Goal: Task Accomplishment & Management: Manage account settings

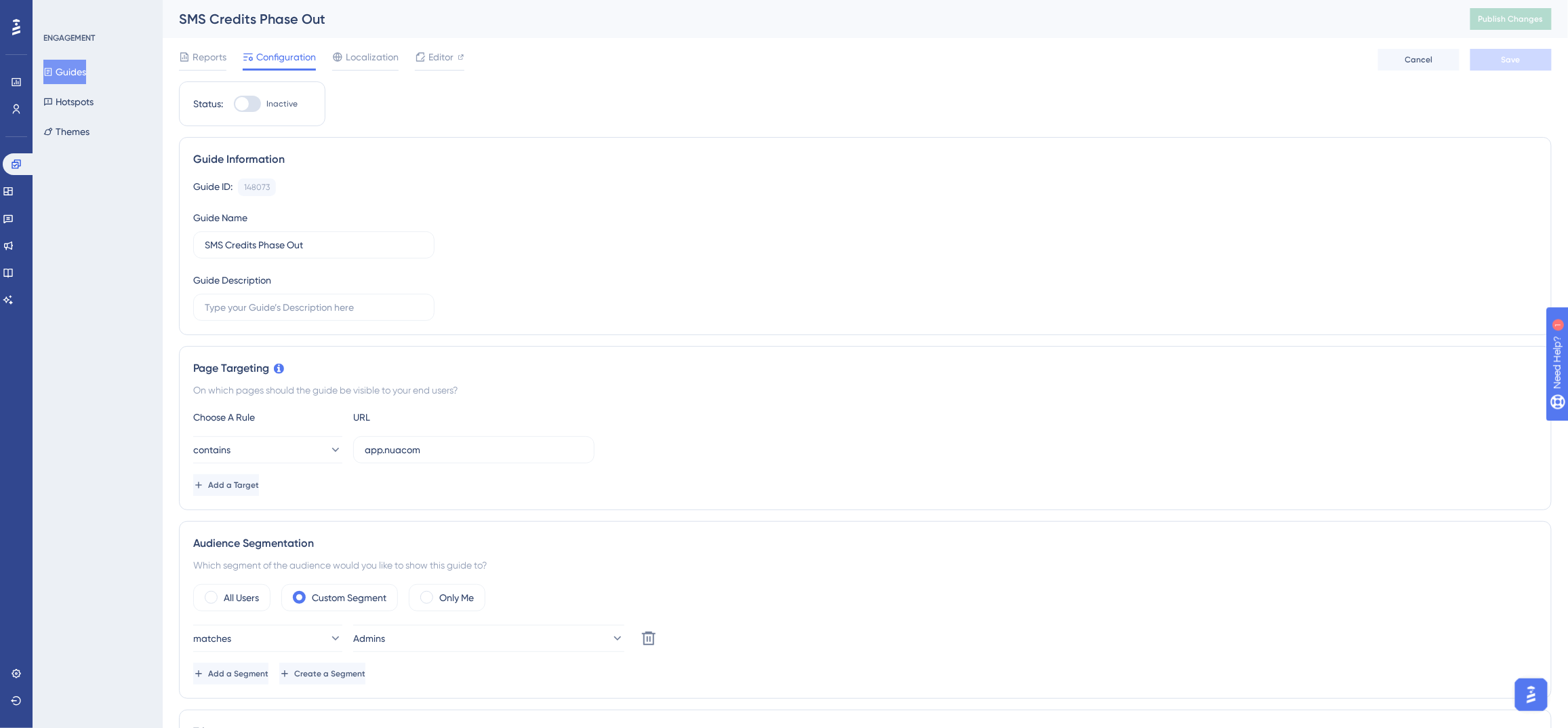
click at [14, 22] on icon at bounding box center [16, 27] width 8 height 17
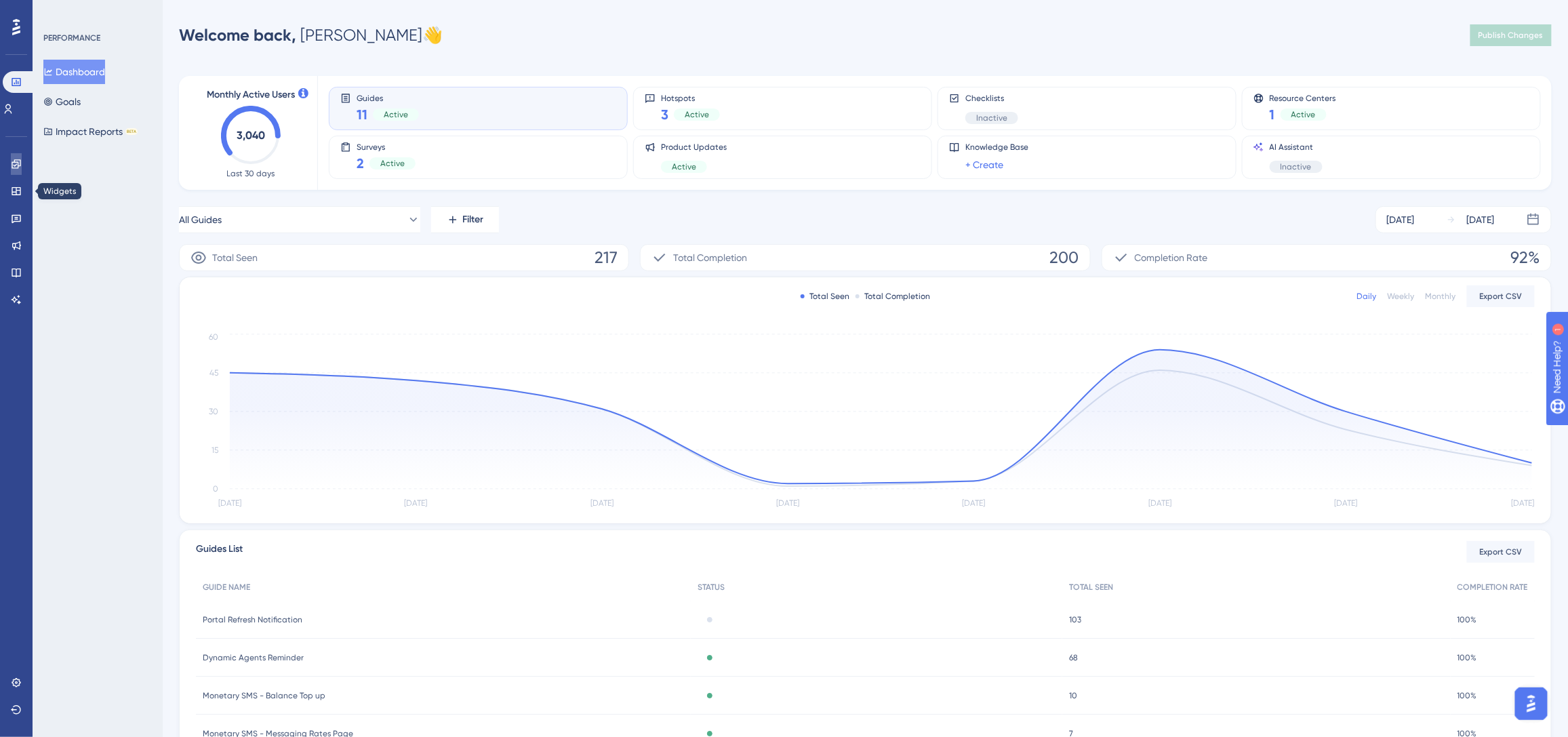
click at [22, 173] on link at bounding box center [16, 165] width 11 height 22
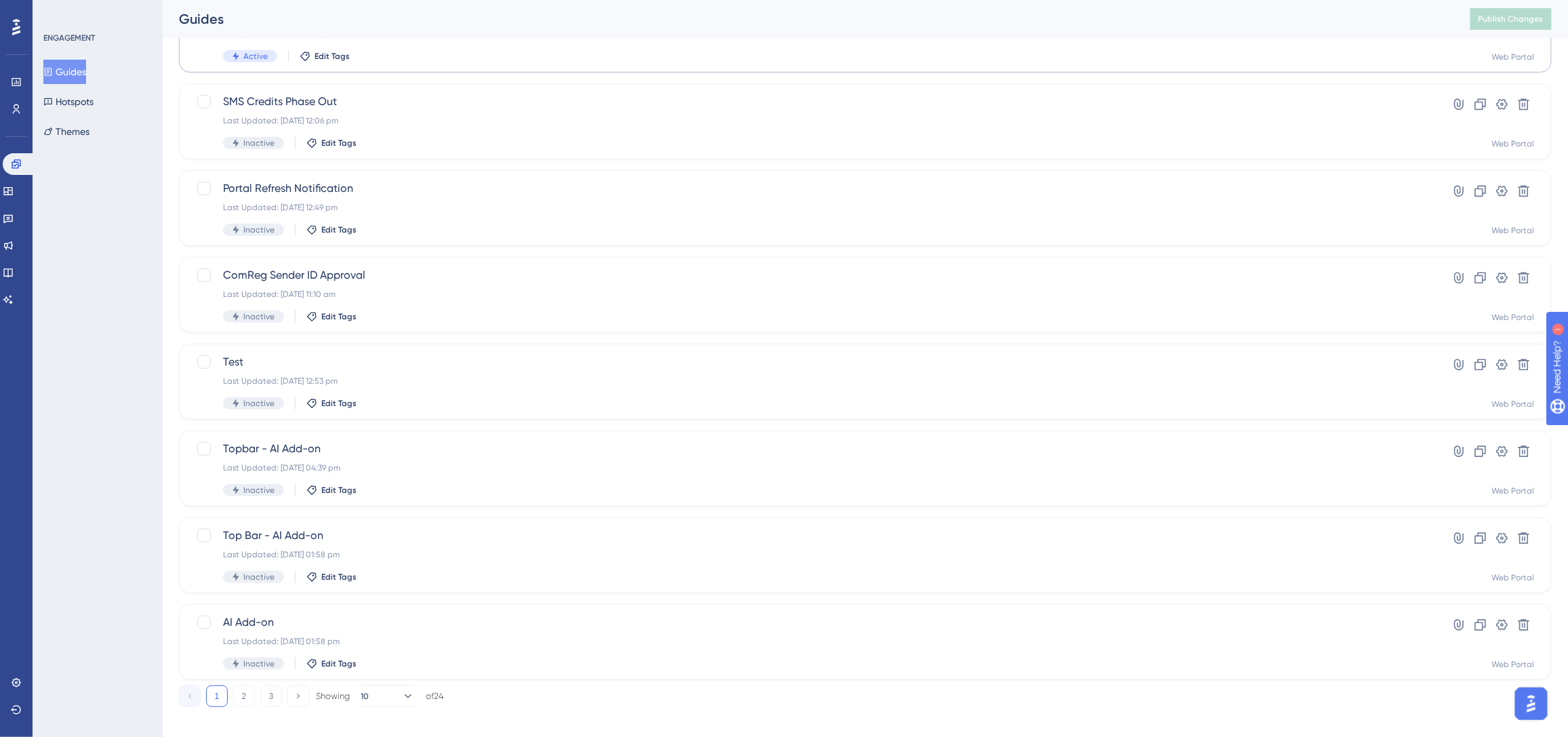
scroll to position [314, 0]
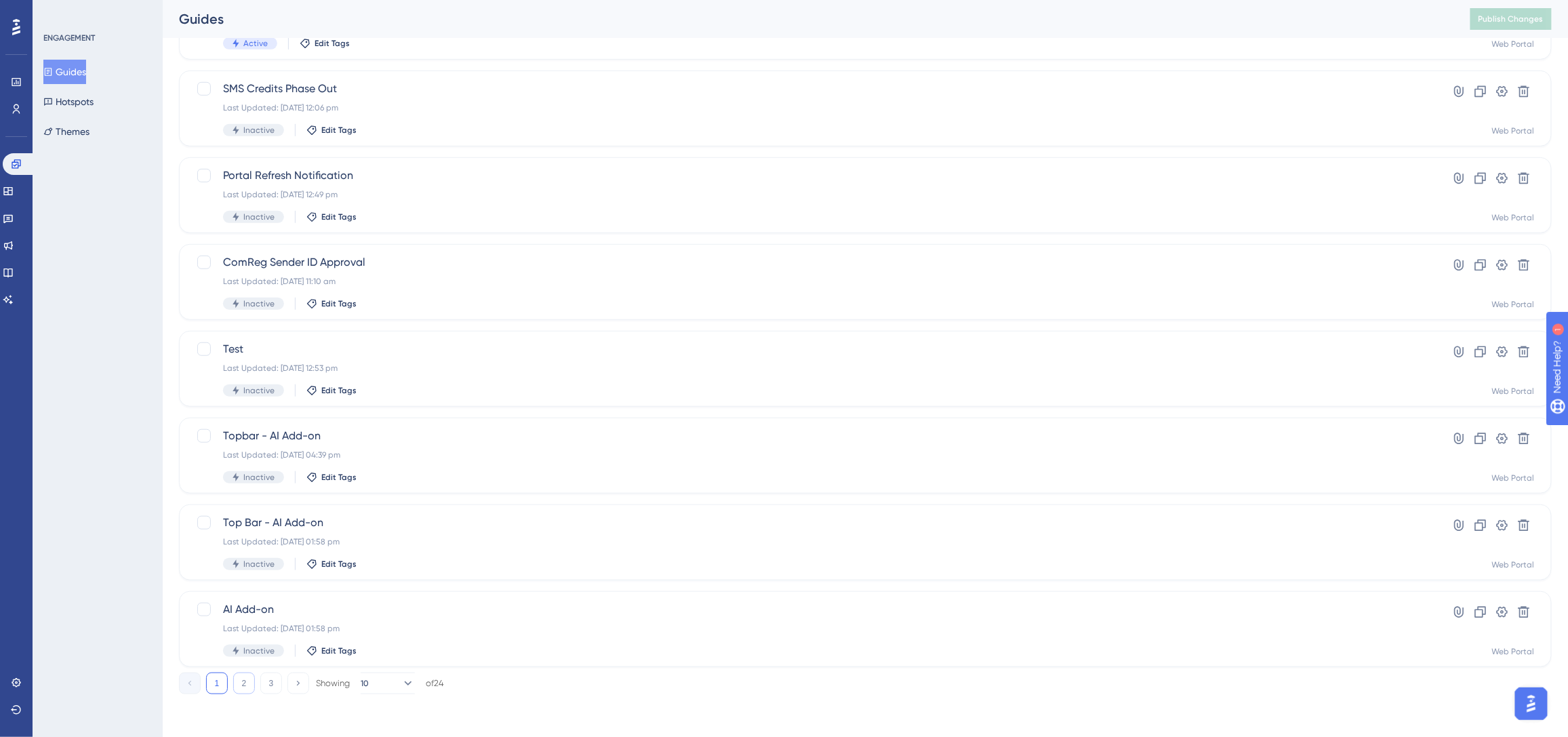
click at [236, 687] on button "2" at bounding box center [244, 684] width 22 height 22
click at [14, 217] on link at bounding box center [8, 219] width 11 height 22
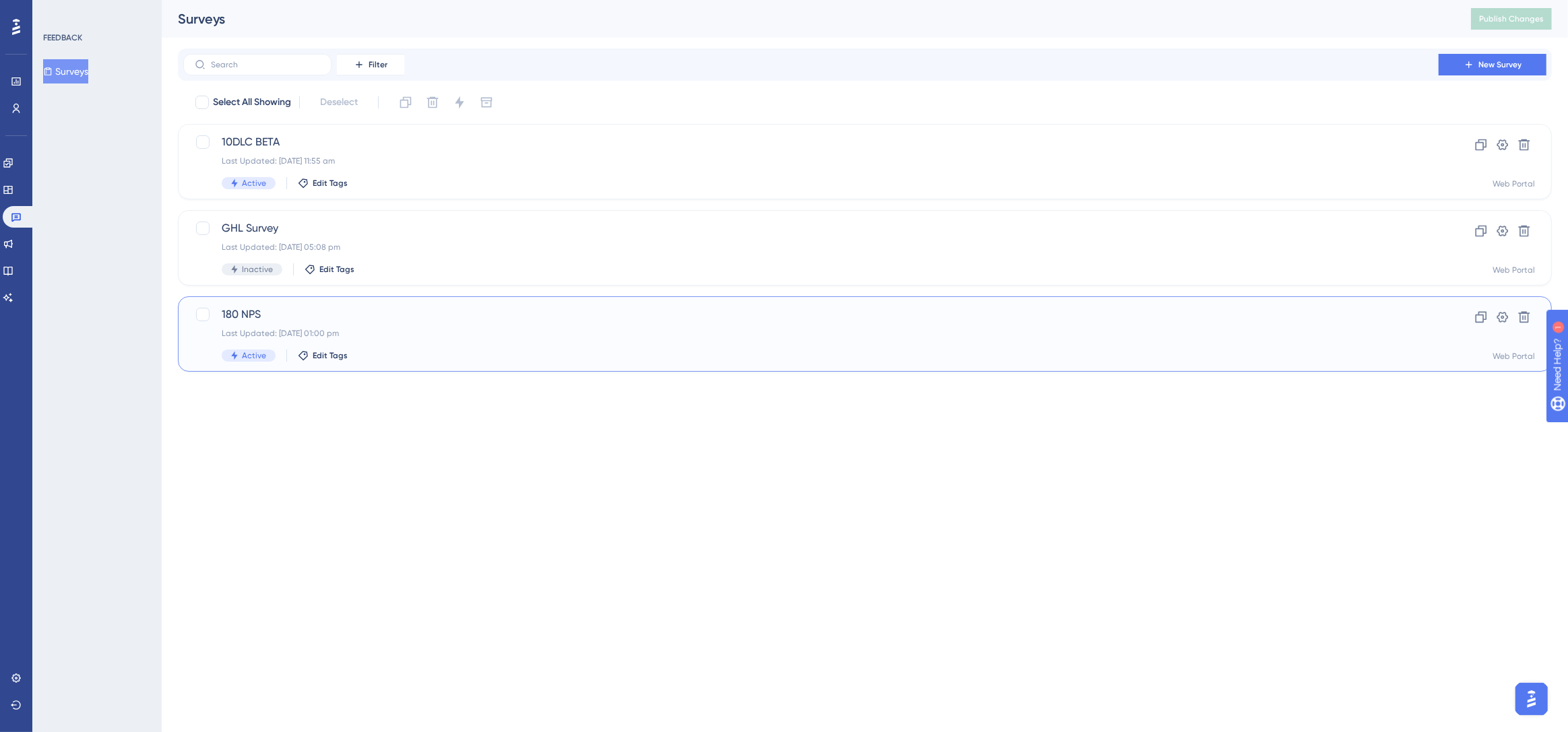
click at [443, 310] on span "180 NPS" at bounding box center [810, 314] width 1178 height 17
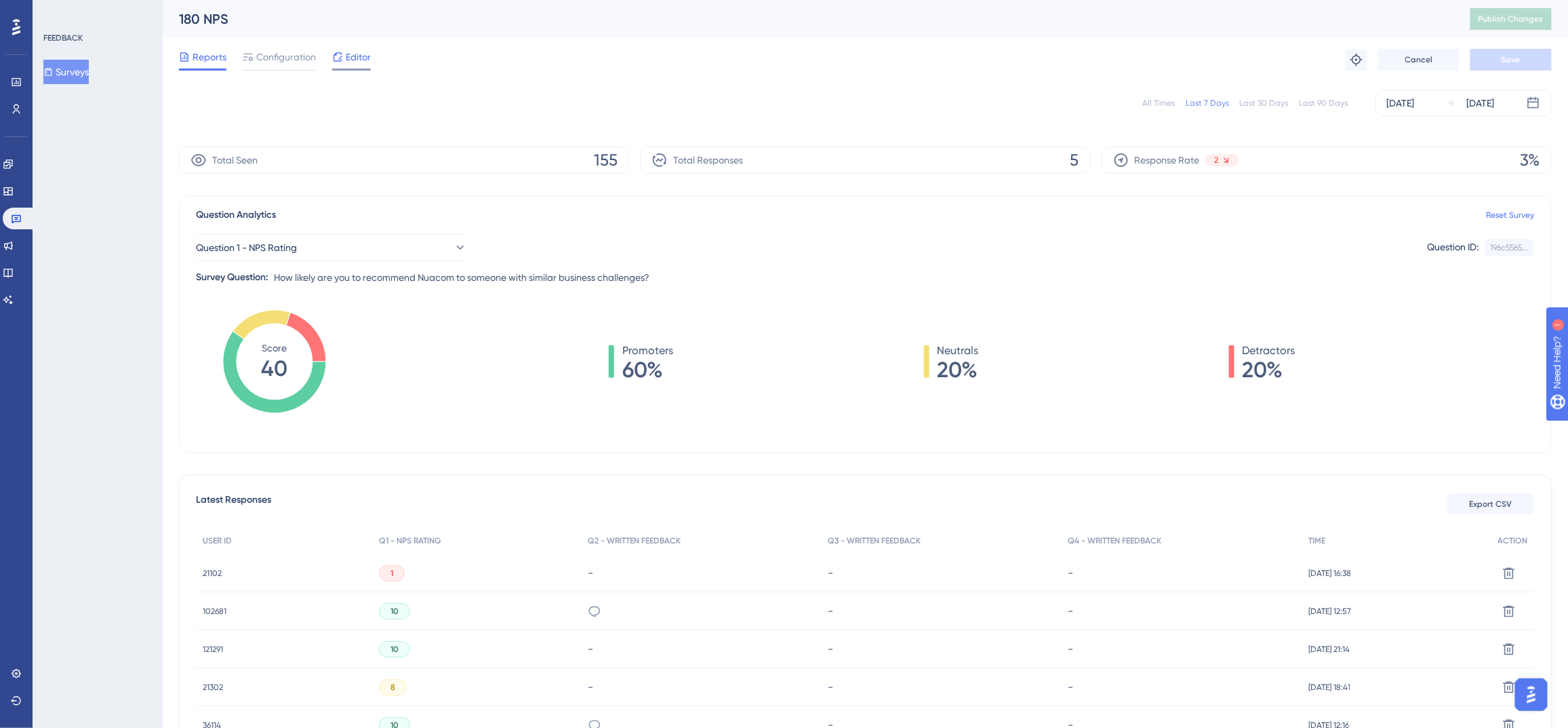
click at [353, 53] on span "Editor" at bounding box center [358, 57] width 25 height 17
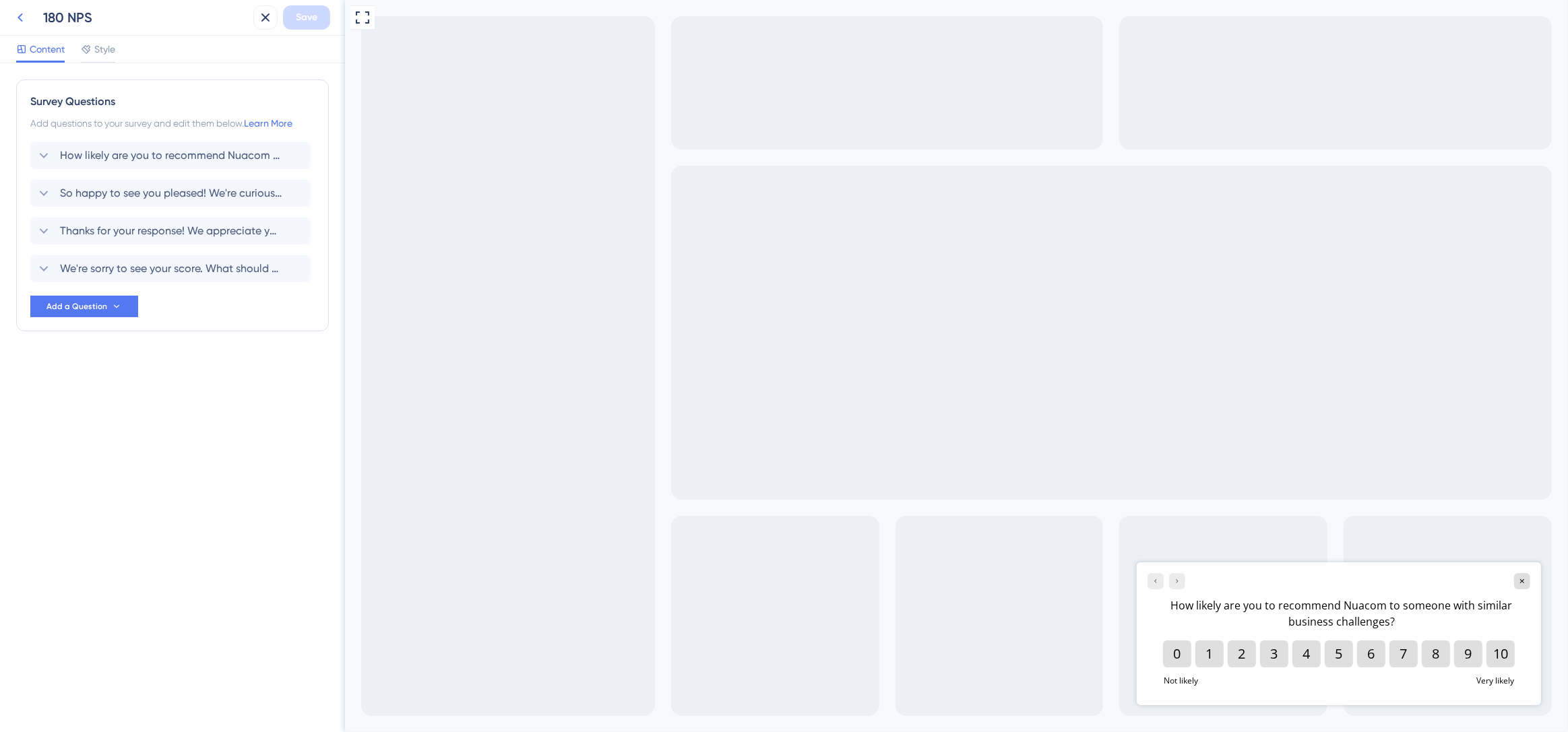
click at [29, 21] on button at bounding box center [20, 18] width 24 height 24
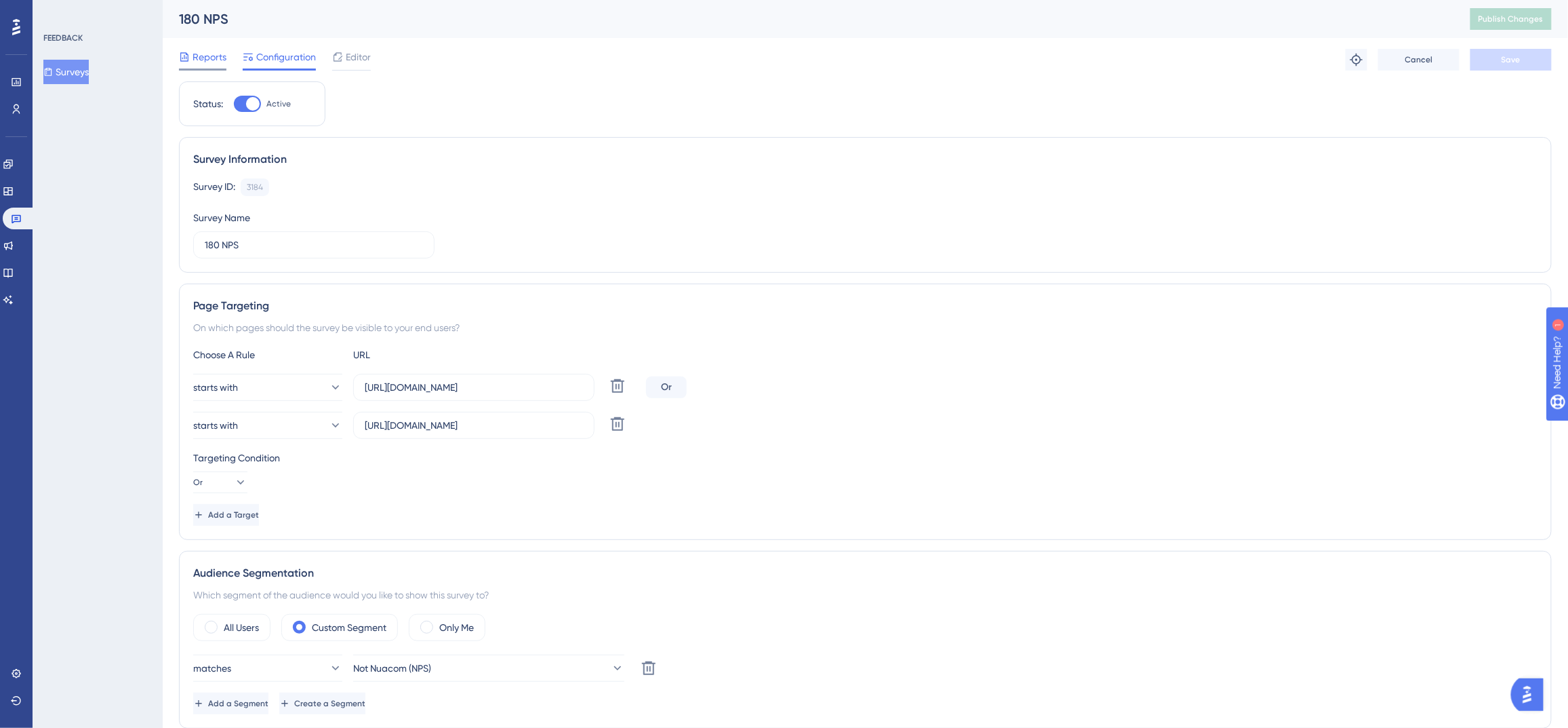
click at [207, 62] on span "Reports" at bounding box center [210, 57] width 33 height 17
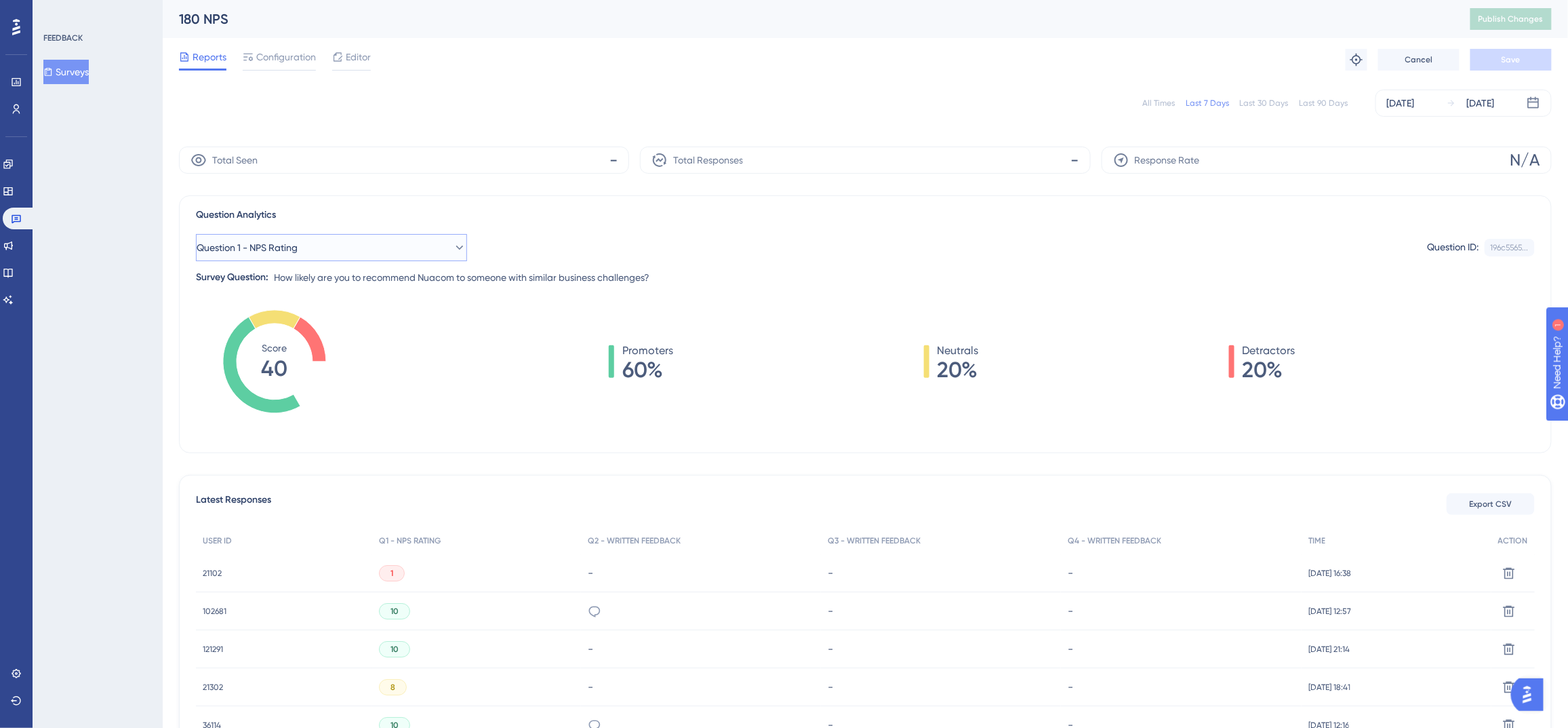
click at [413, 249] on button "Question 1 - NPS Rating" at bounding box center [331, 247] width 271 height 28
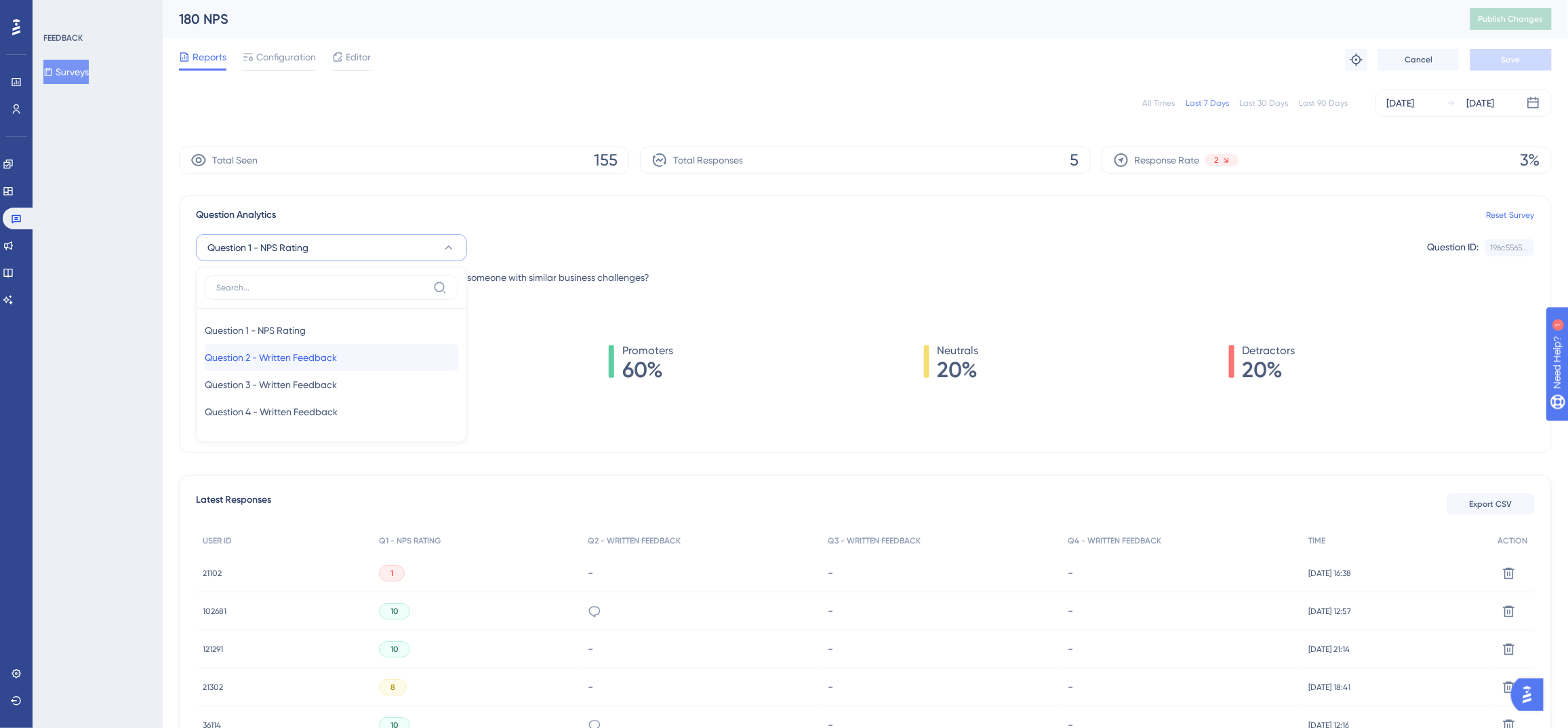
click at [386, 360] on div "Question 2 - Written Feedback Question 2 - Written Feedback" at bounding box center [331, 358] width 253 height 28
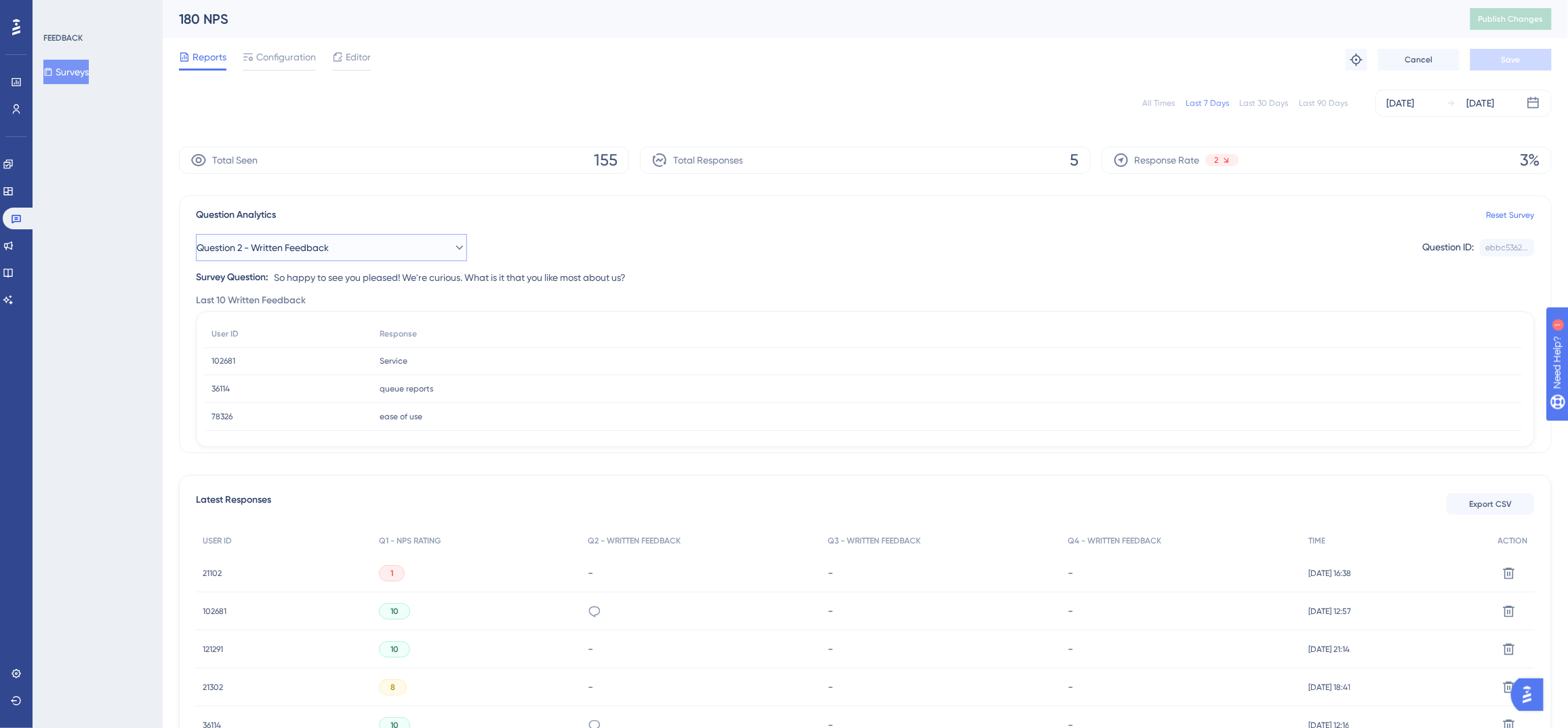
click at [440, 249] on button "Question 2 - Written Feedback" at bounding box center [331, 247] width 271 height 28
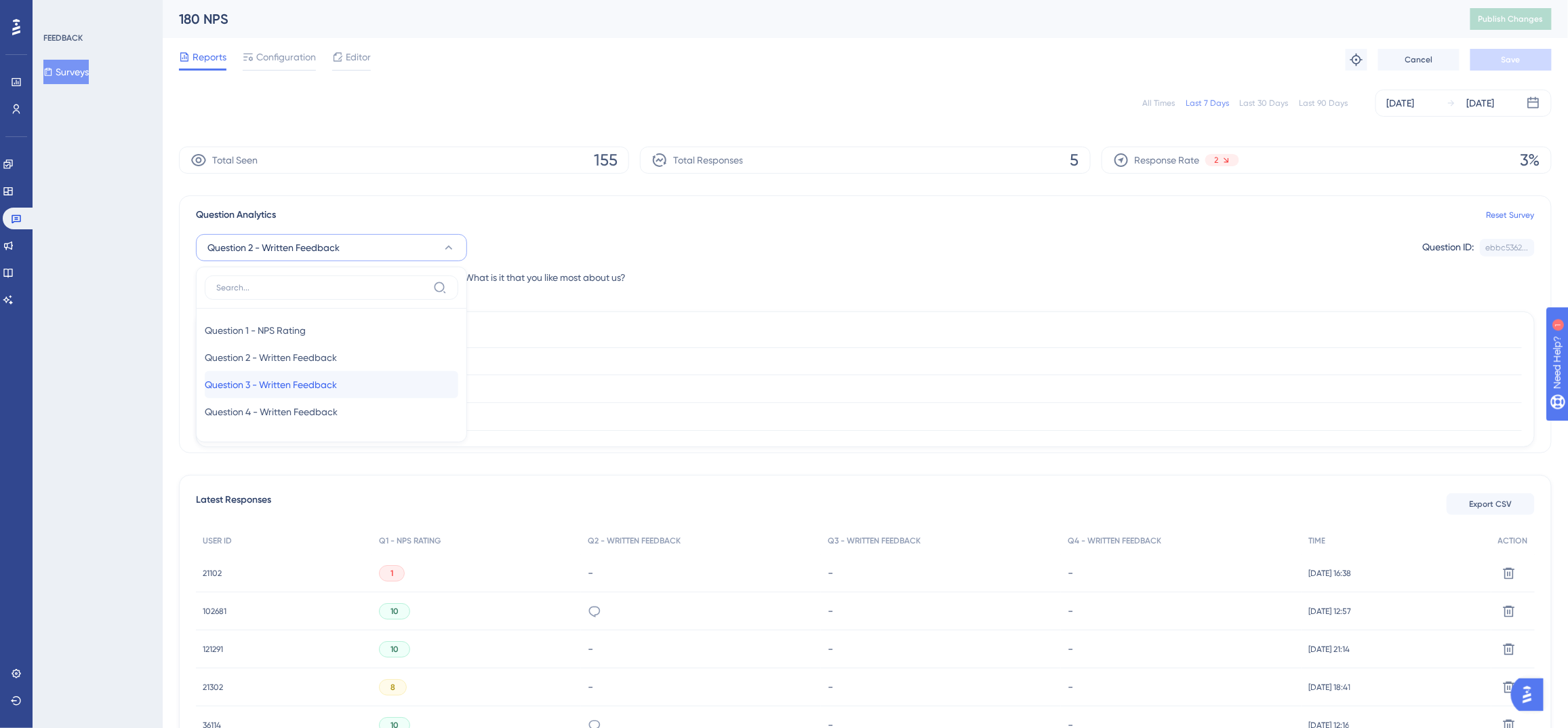
click at [388, 381] on div "Question 3 - Written Feedback Question 3 - Written Feedback" at bounding box center [331, 385] width 253 height 28
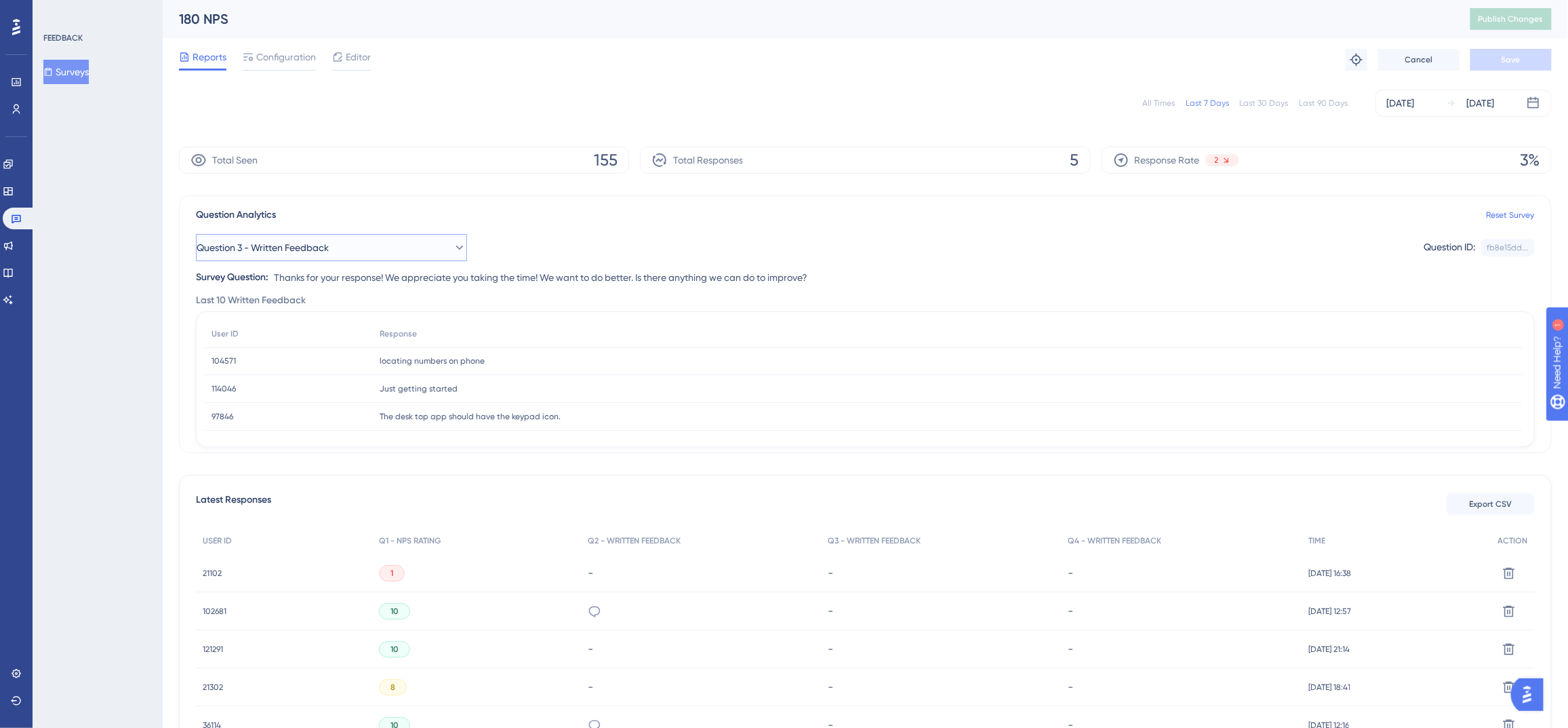
click at [439, 242] on button "Question 3 - Written Feedback" at bounding box center [331, 247] width 271 height 28
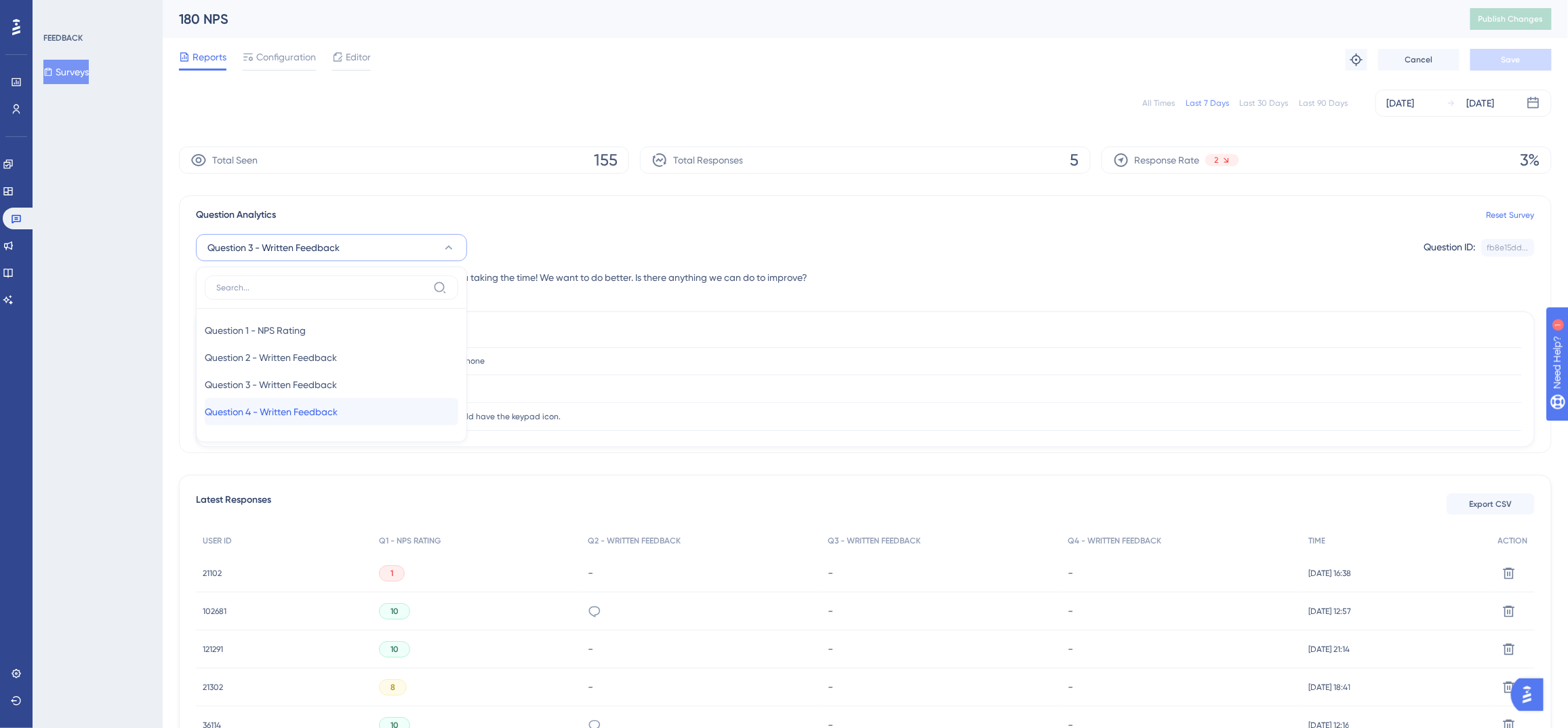
click at [361, 411] on div "Question 4 - Written Feedback Question 4 - Written Feedback" at bounding box center [331, 412] width 253 height 28
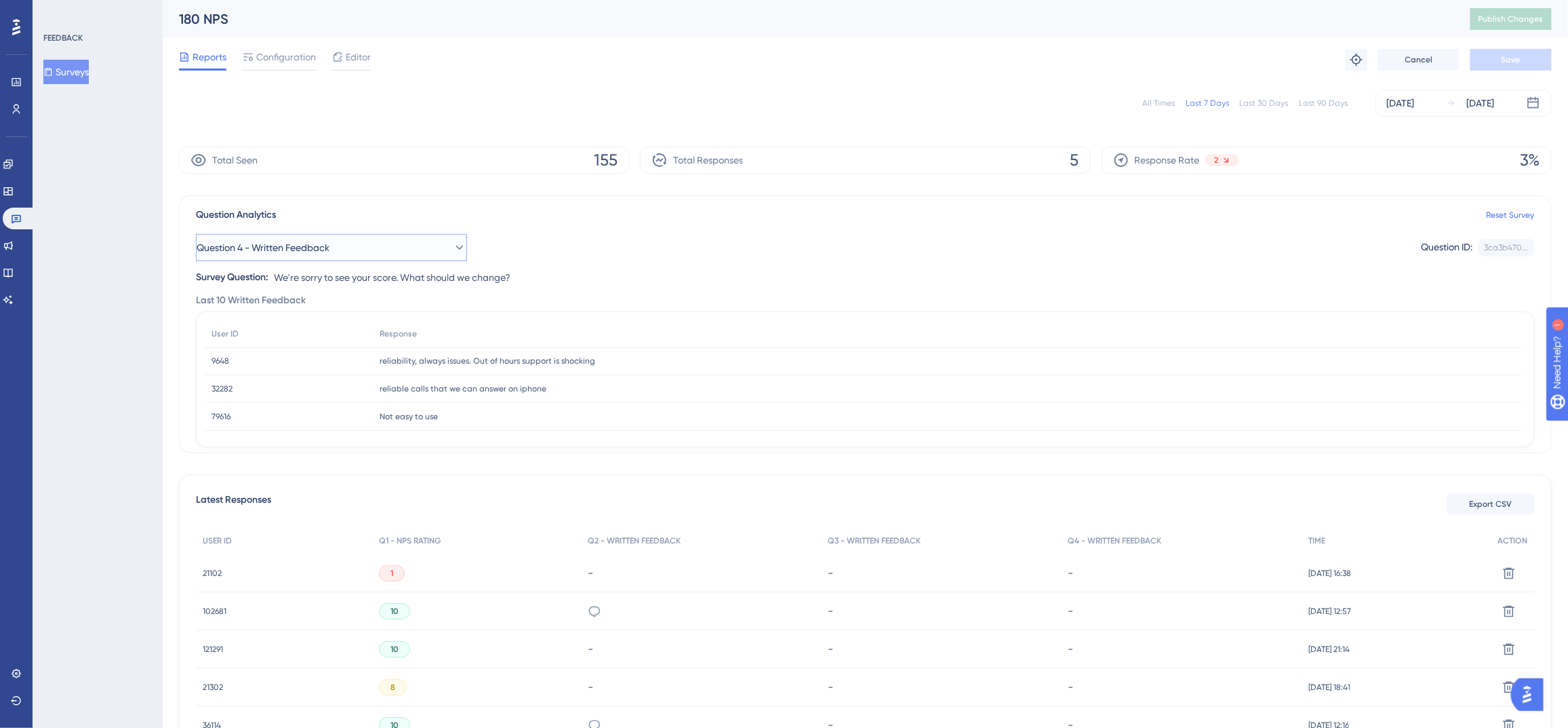
click at [426, 251] on button "Question 4 - Written Feedback" at bounding box center [331, 247] width 271 height 28
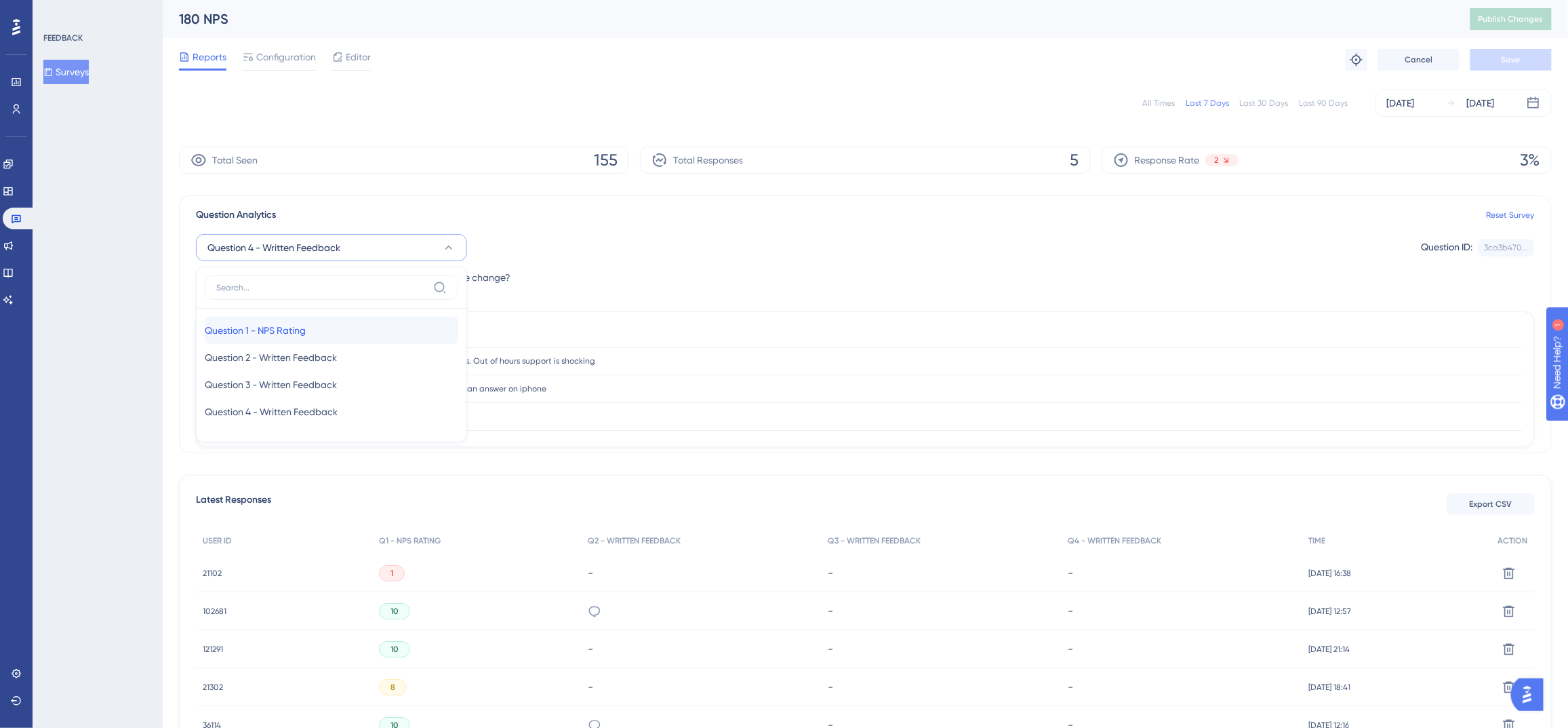
click at [372, 328] on div "Question 1 - NPS Rating Question 1 - NPS Rating" at bounding box center [331, 330] width 253 height 28
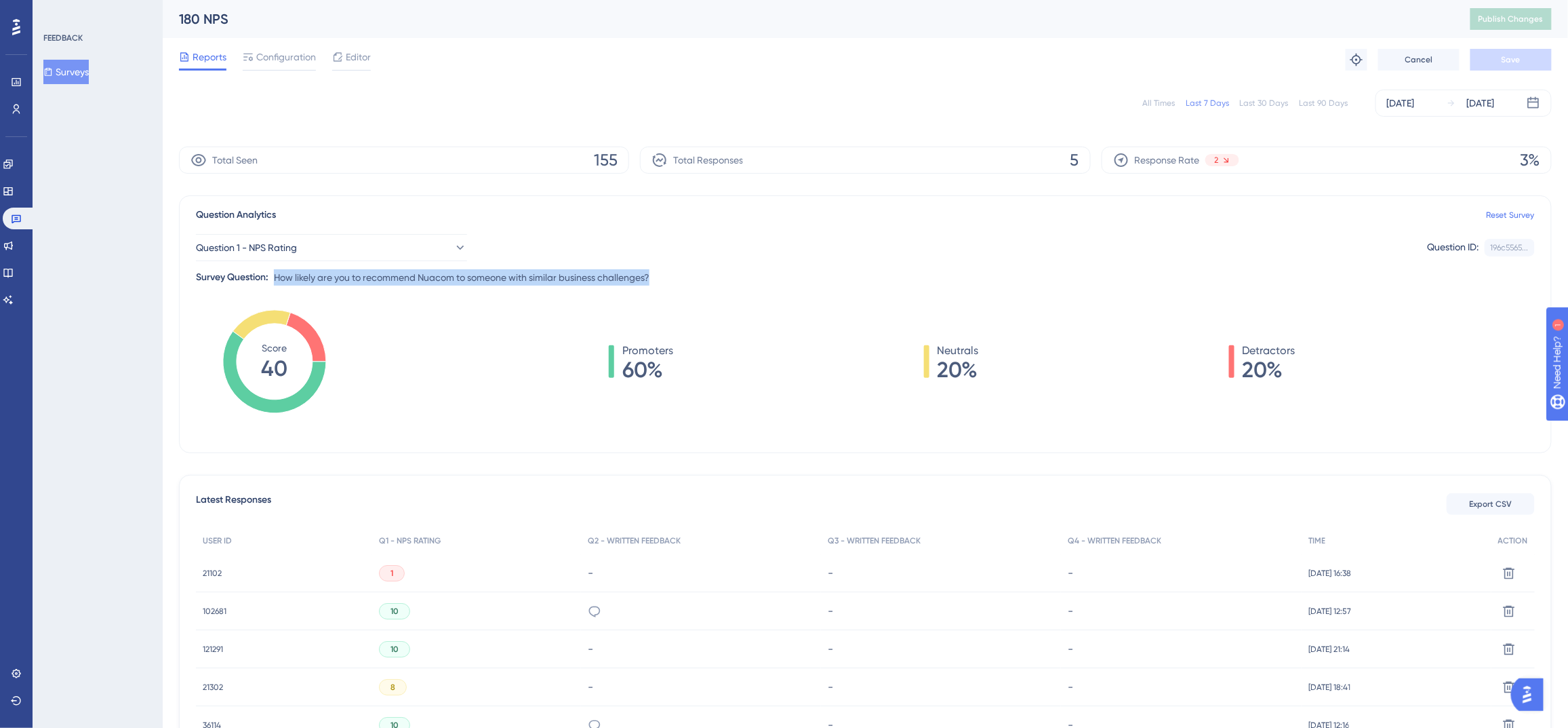
drag, startPoint x: 275, startPoint y: 277, endPoint x: 667, endPoint y: 280, distance: 392.0
click at [667, 280] on div "Question 1 - NPS Rating Question ID: 196c5565... Copy Survey Question: How like…" at bounding box center [866, 253] width 1339 height 62
copy span "How likely are you to recommend Nuacom to someone with similar business challen…"
click at [228, 280] on div "Survey Question:" at bounding box center [232, 277] width 73 height 17
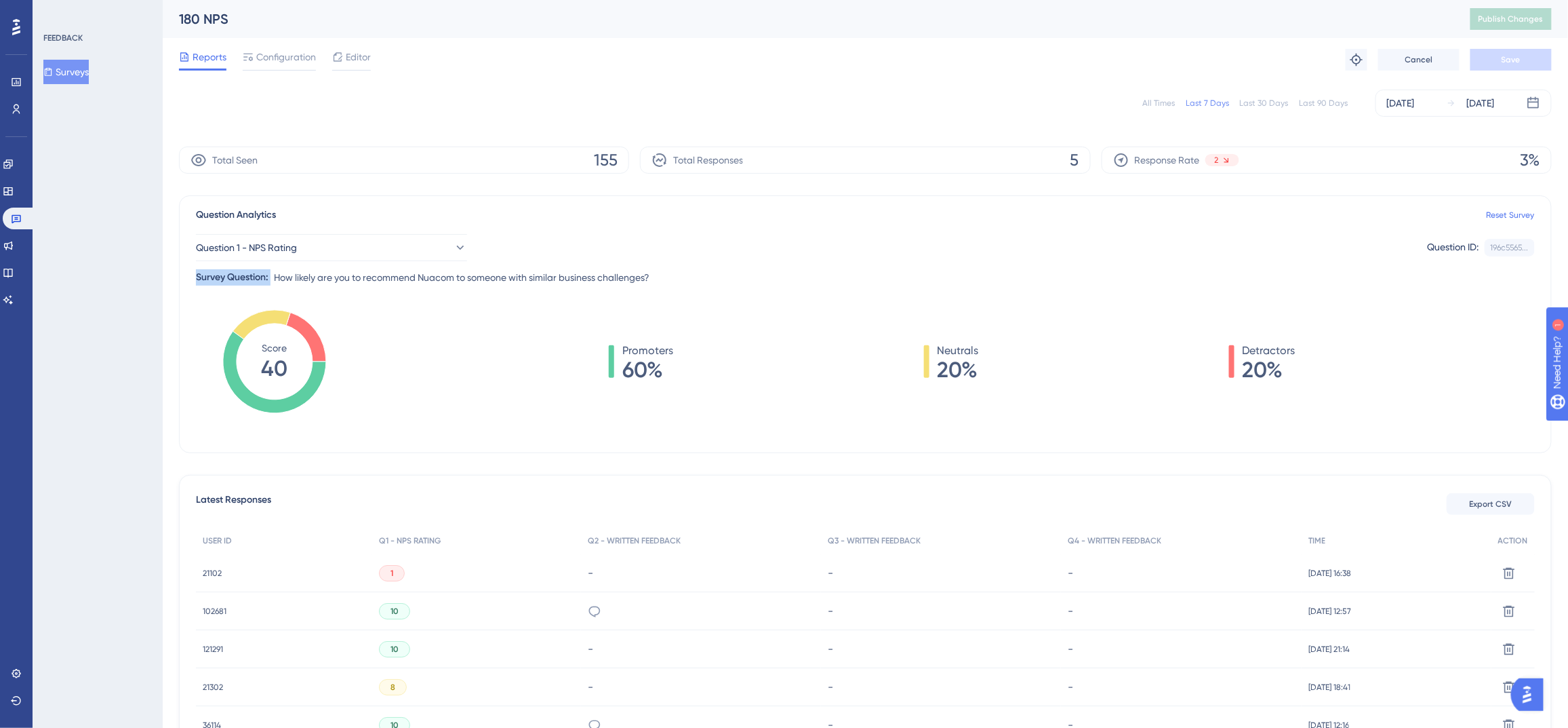
click at [228, 280] on div "Survey Question:" at bounding box center [232, 277] width 73 height 17
drag, startPoint x: 196, startPoint y: 274, endPoint x: 663, endPoint y: 279, distance: 467.0
click at [663, 279] on div "Question 1 - NPS Rating Question ID: 196c5565... Copy Survey Question: How like…" at bounding box center [866, 253] width 1339 height 62
